Goal: Information Seeking & Learning: Learn about a topic

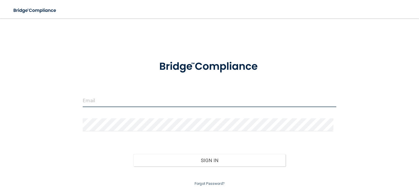
click at [115, 104] on input "email" at bounding box center [209, 100] width 253 height 13
type input "[PERSON_NAME][EMAIL_ADDRESS][DOMAIN_NAME]"
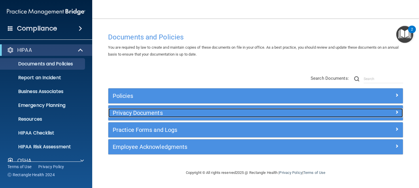
click at [152, 113] on h5 "Privacy Documents" at bounding box center [219, 113] width 212 height 6
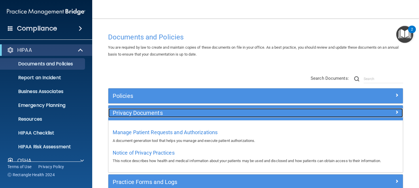
click at [152, 113] on h5 "Privacy Documents" at bounding box center [219, 113] width 212 height 6
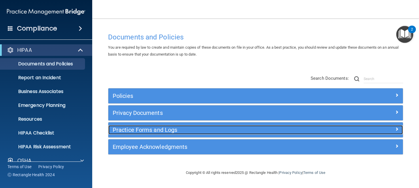
click at [143, 129] on h5 "Practice Forms and Logs" at bounding box center [219, 130] width 212 height 6
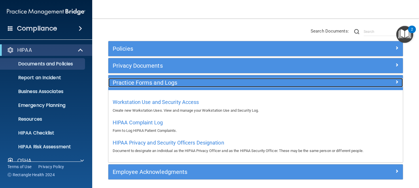
scroll to position [69, 0]
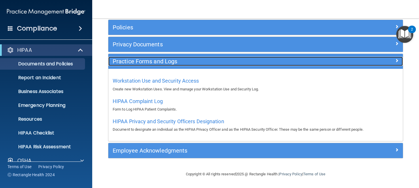
click at [143, 62] on h5 "Practice Forms and Logs" at bounding box center [219, 61] width 212 height 6
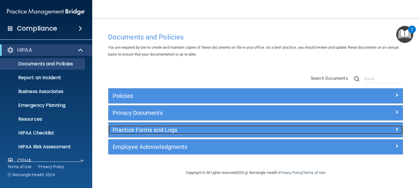
scroll to position [0, 0]
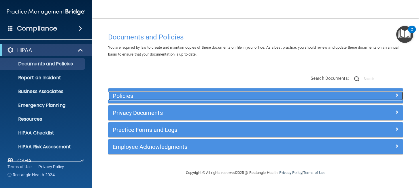
click at [132, 96] on h5 "Policies" at bounding box center [219, 96] width 212 height 6
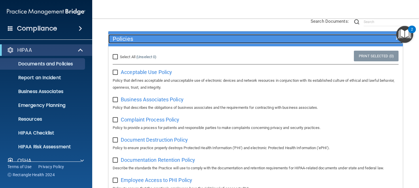
scroll to position [58, 0]
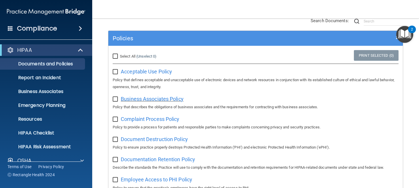
click at [145, 98] on span "Business Associates Policy" at bounding box center [152, 99] width 63 height 6
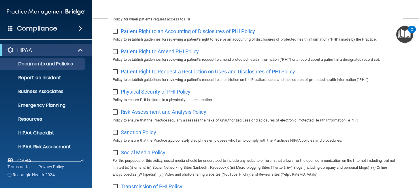
scroll to position [346, 0]
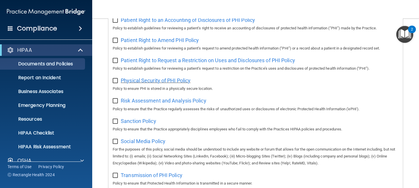
click at [159, 84] on span "Physical Security of PHI Policy" at bounding box center [156, 80] width 70 height 6
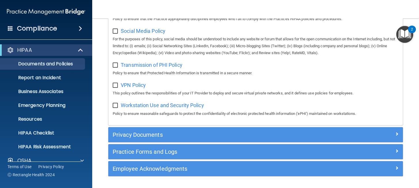
scroll to position [461, 0]
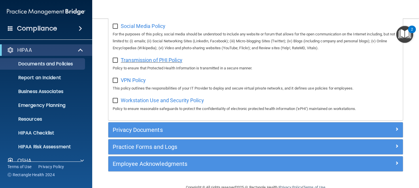
click at [153, 63] on span "Transmission of PHI Policy" at bounding box center [152, 60] width 62 height 6
